Goal: Find contact information: Obtain details needed to contact an individual or organization

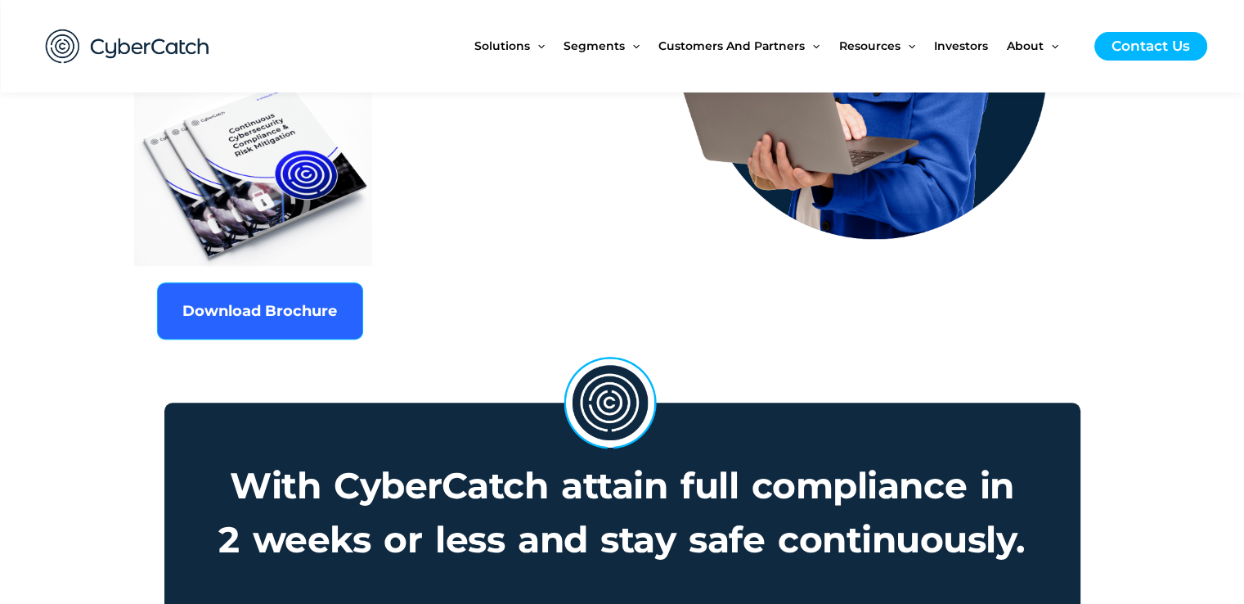
scroll to position [736, 0]
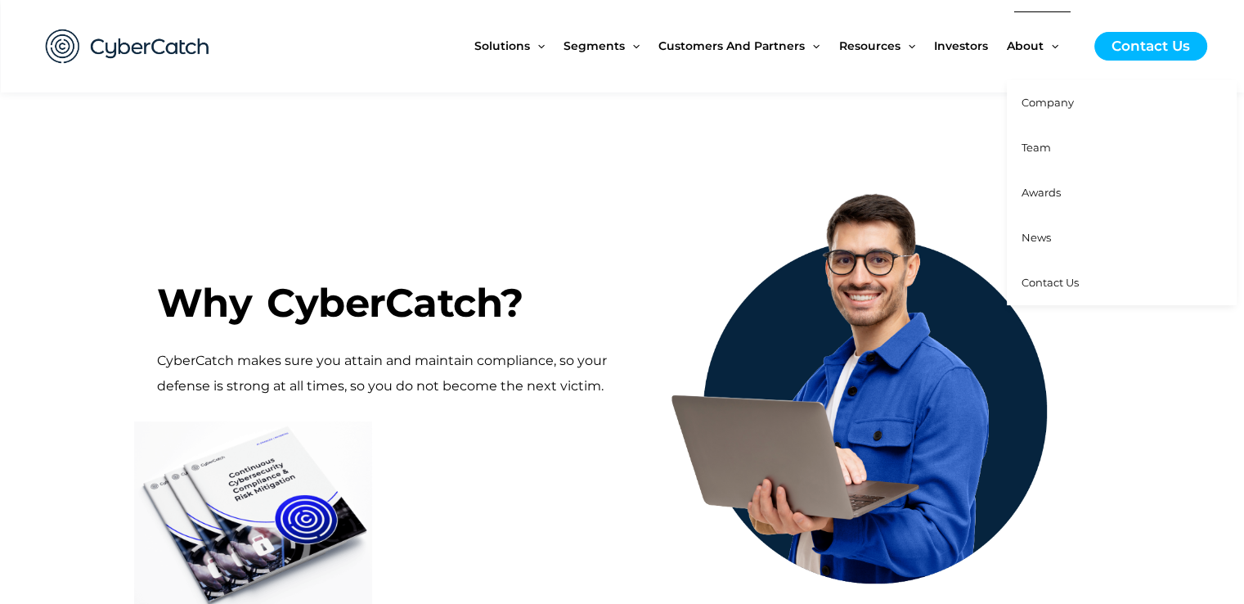
click at [1057, 286] on span "Contact Us" at bounding box center [1050, 282] width 57 height 13
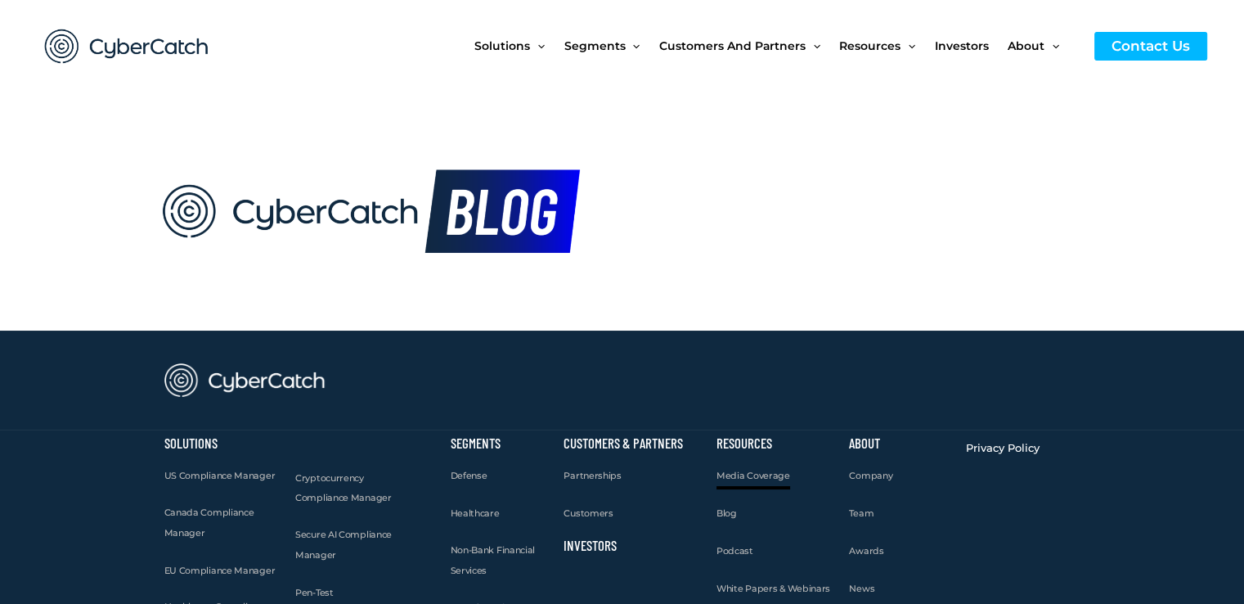
click at [767, 475] on span "Media Coverage" at bounding box center [754, 475] width 74 height 11
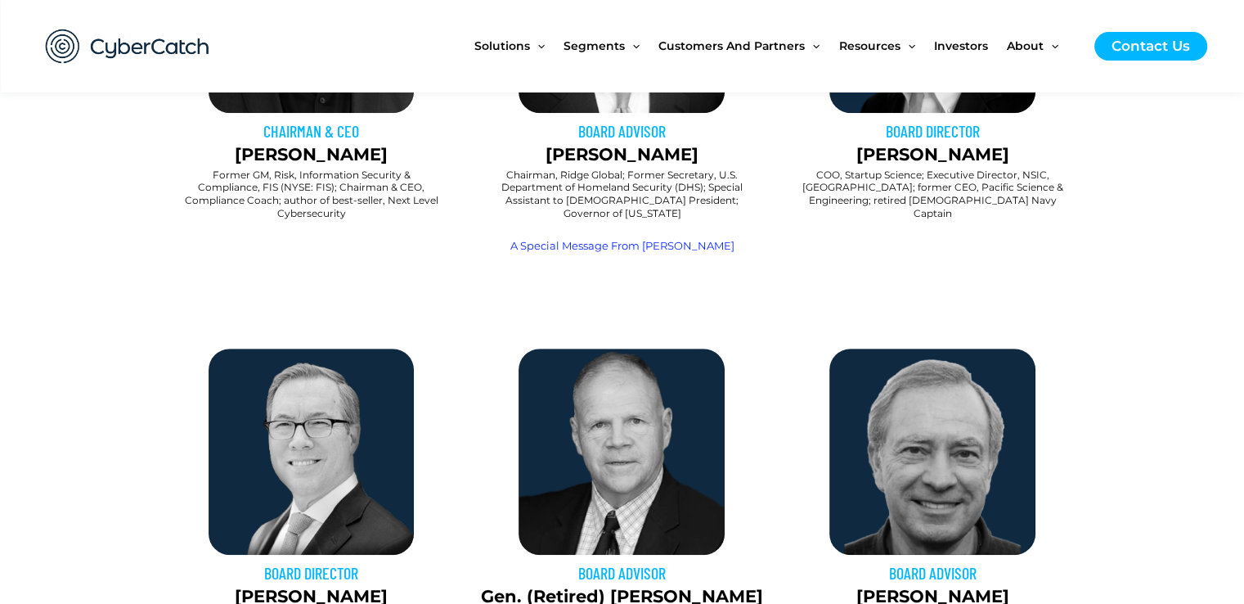
scroll to position [409, 0]
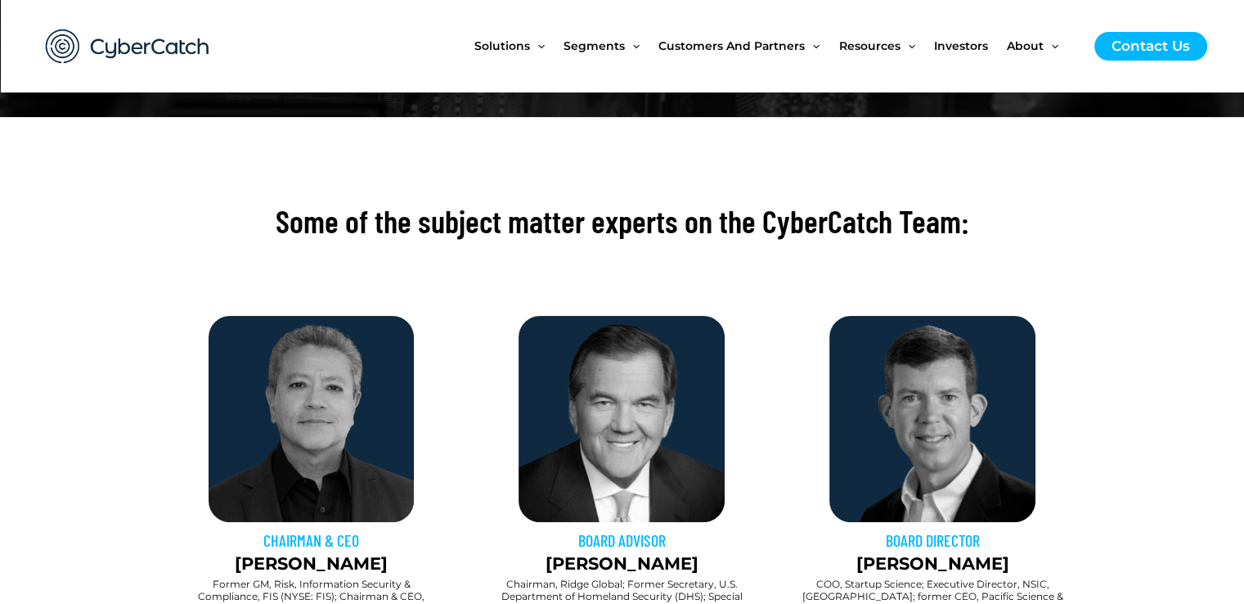
click at [259, 542] on h3 "CHAIRMAN & CEO" at bounding box center [311, 539] width 295 height 21
drag, startPoint x: 277, startPoint y: 553, endPoint x: 313, endPoint y: 558, distance: 35.5
click at [313, 558] on p "Sai Huda" at bounding box center [311, 564] width 295 height 26
drag, startPoint x: 265, startPoint y: 560, endPoint x: 363, endPoint y: 567, distance: 98.4
click at [363, 567] on p "Sai Huda" at bounding box center [311, 564] width 295 height 26
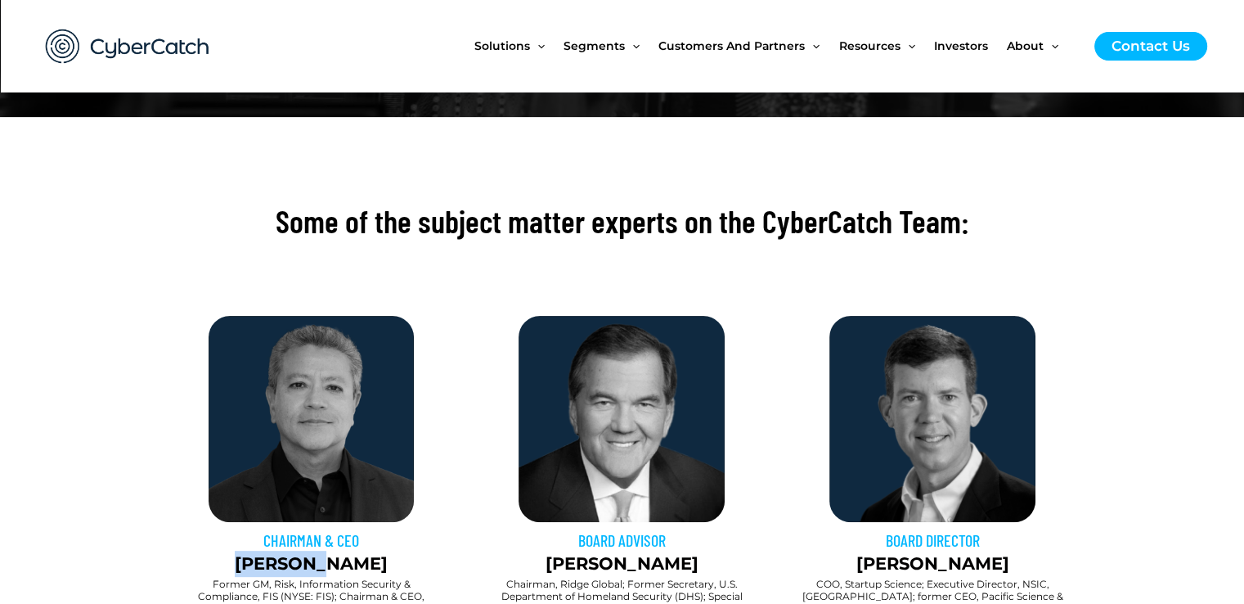
copy p "Sai Huda"
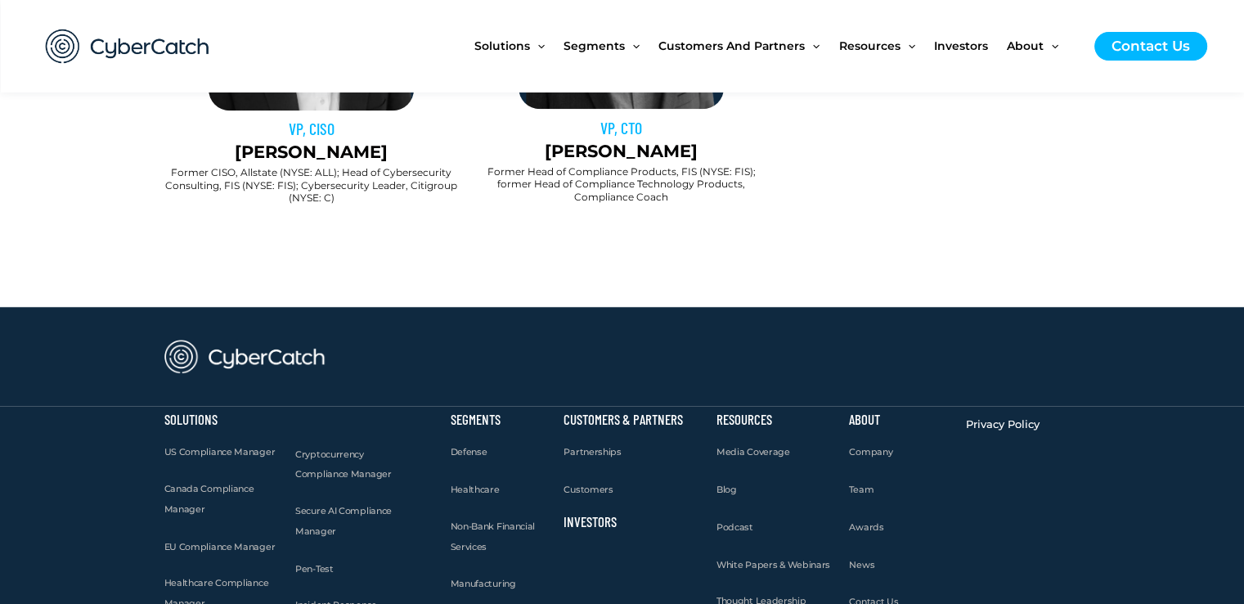
scroll to position [1227, 0]
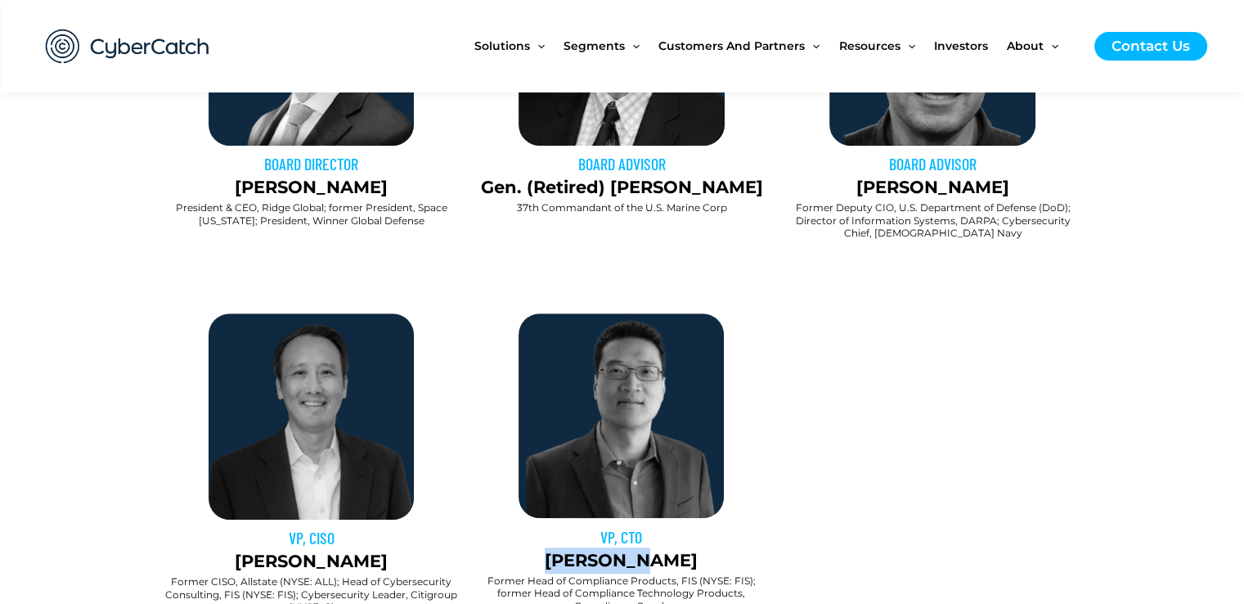
drag, startPoint x: 560, startPoint y: 538, endPoint x: 682, endPoint y: 538, distance: 121.1
click at [682, 547] on p "Bryan Rho" at bounding box center [621, 560] width 293 height 26
copy p "Bryan Rho"
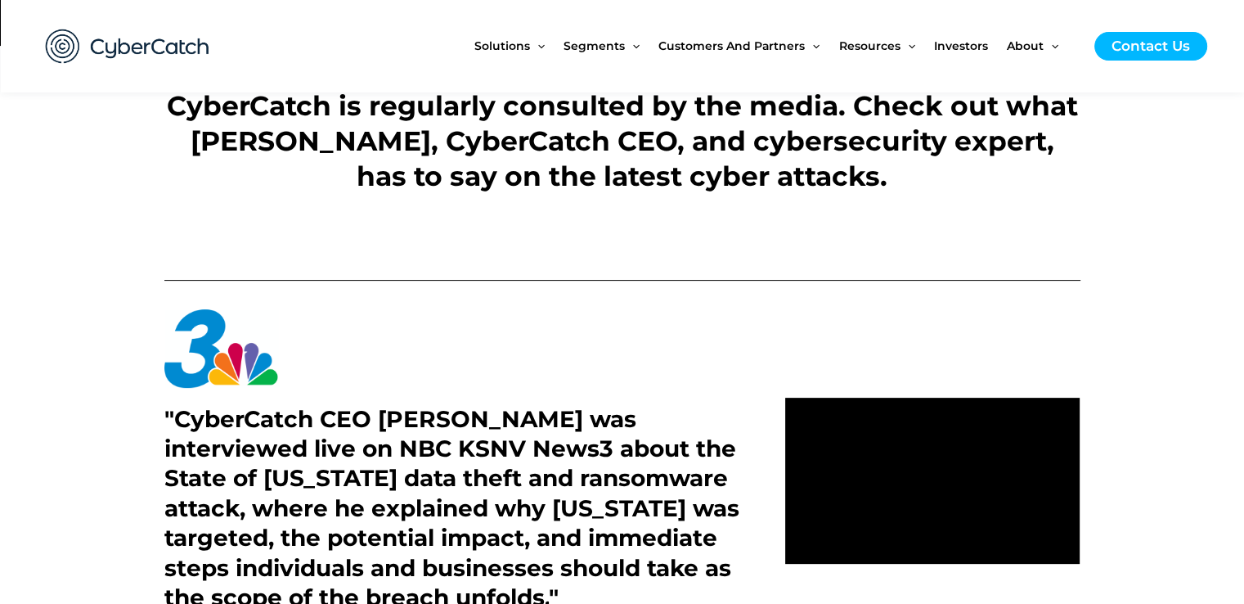
scroll to position [818, 0]
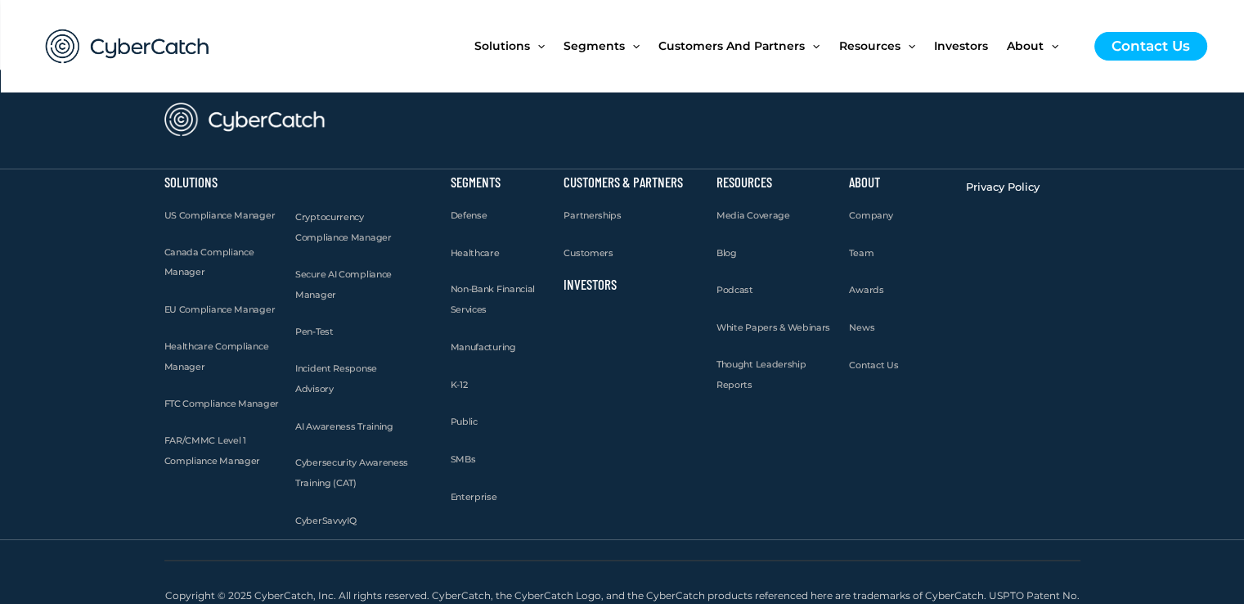
scroll to position [2198, 0]
